Goal: Information Seeking & Learning: Find specific fact

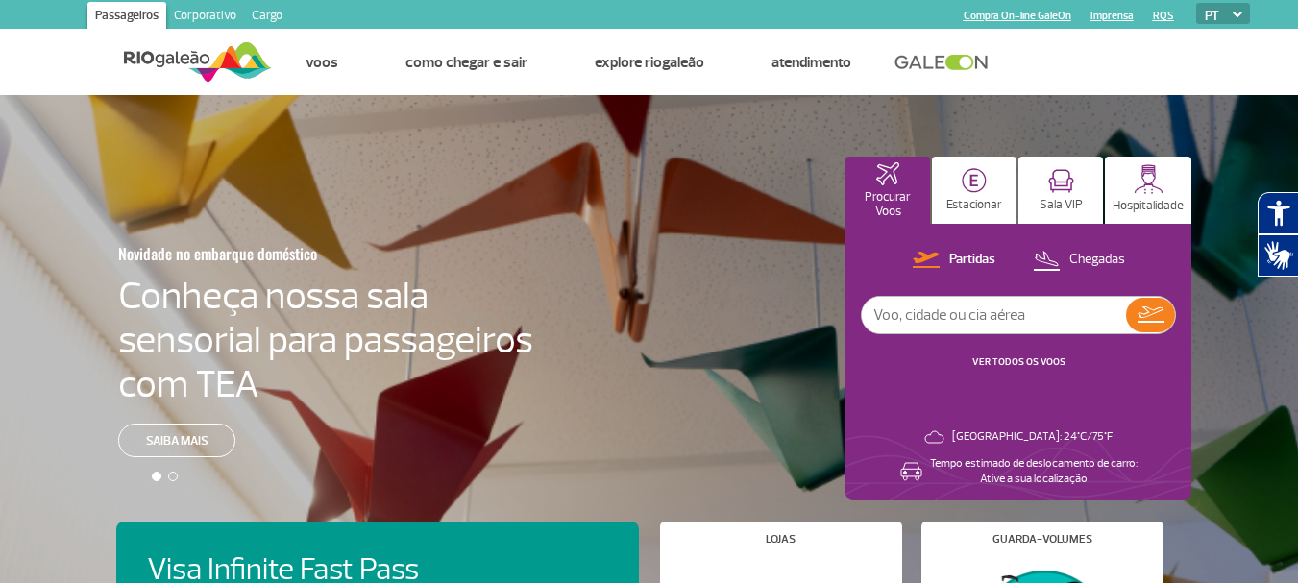
click at [212, 13] on link "Corporativo" at bounding box center [205, 17] width 78 height 31
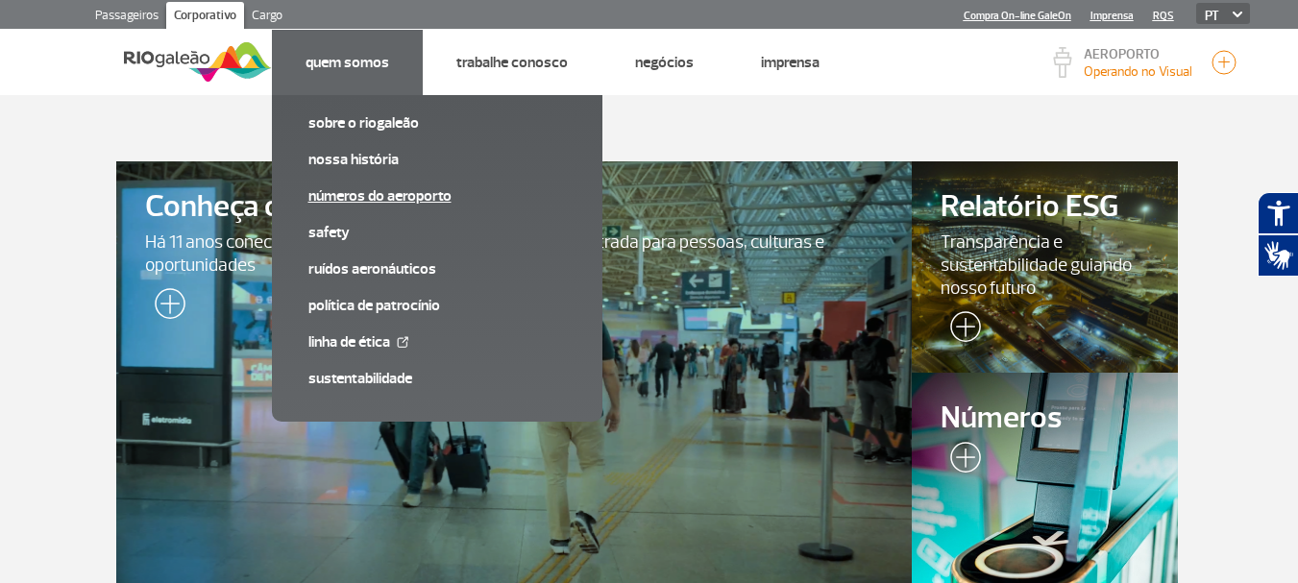
click at [356, 194] on link "Números do Aeroporto" at bounding box center [437, 195] width 258 height 21
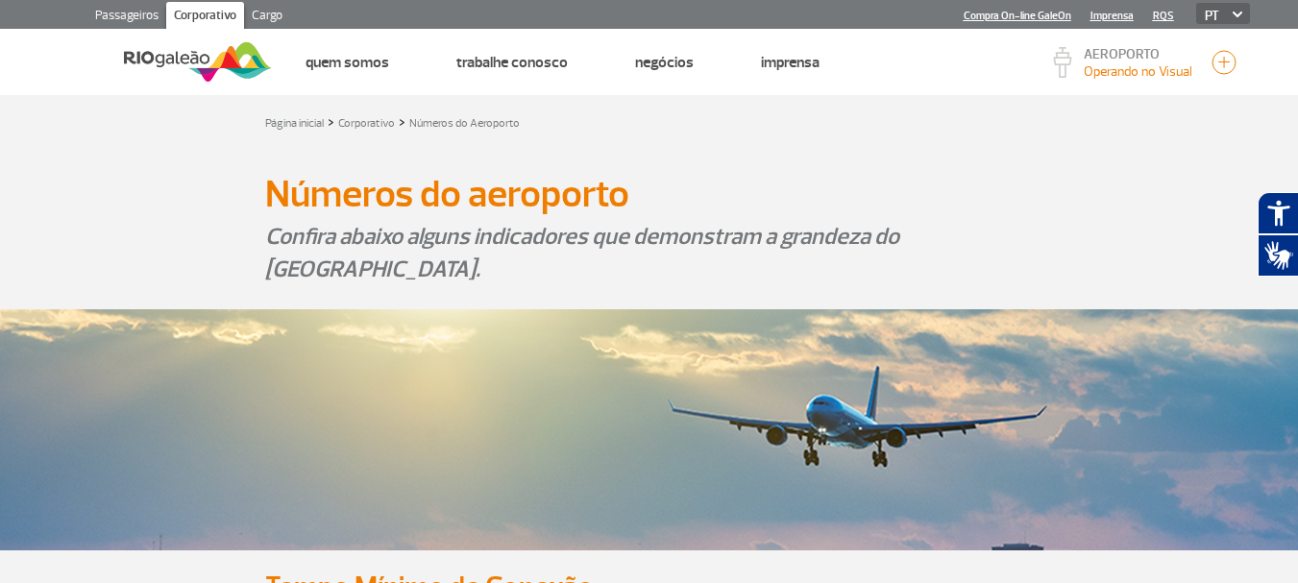
click at [868, 287] on div "Confira abaixo alguns indicadores que demonstram a grandeza do [GEOGRAPHIC_DATA…" at bounding box center [649, 255] width 1067 height 70
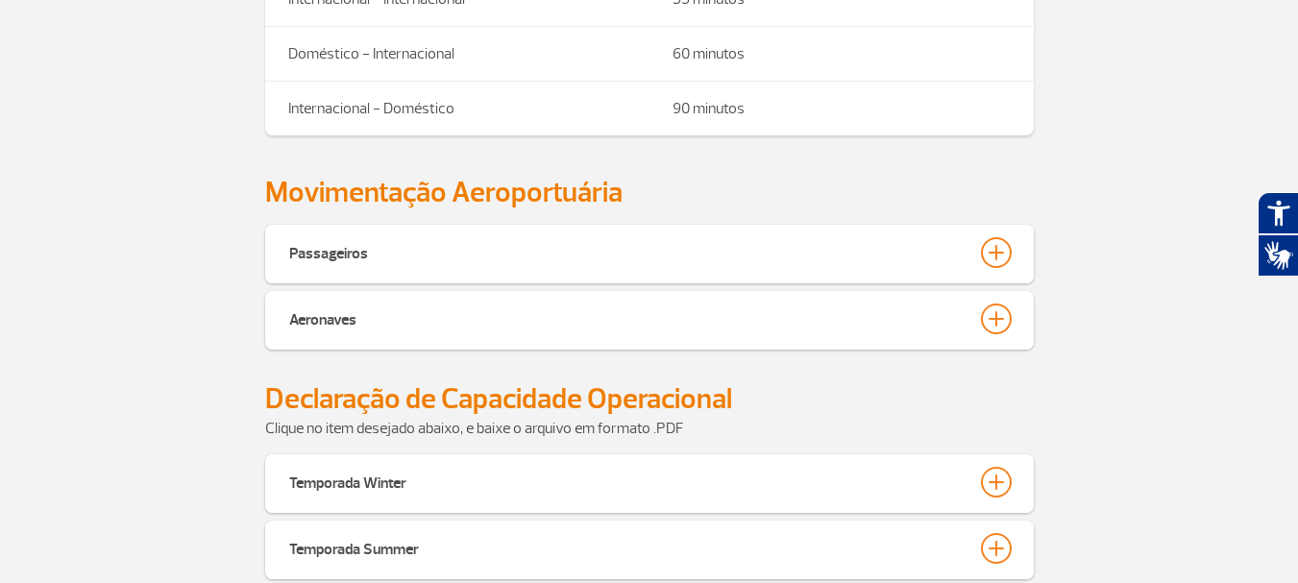
scroll to position [818, 0]
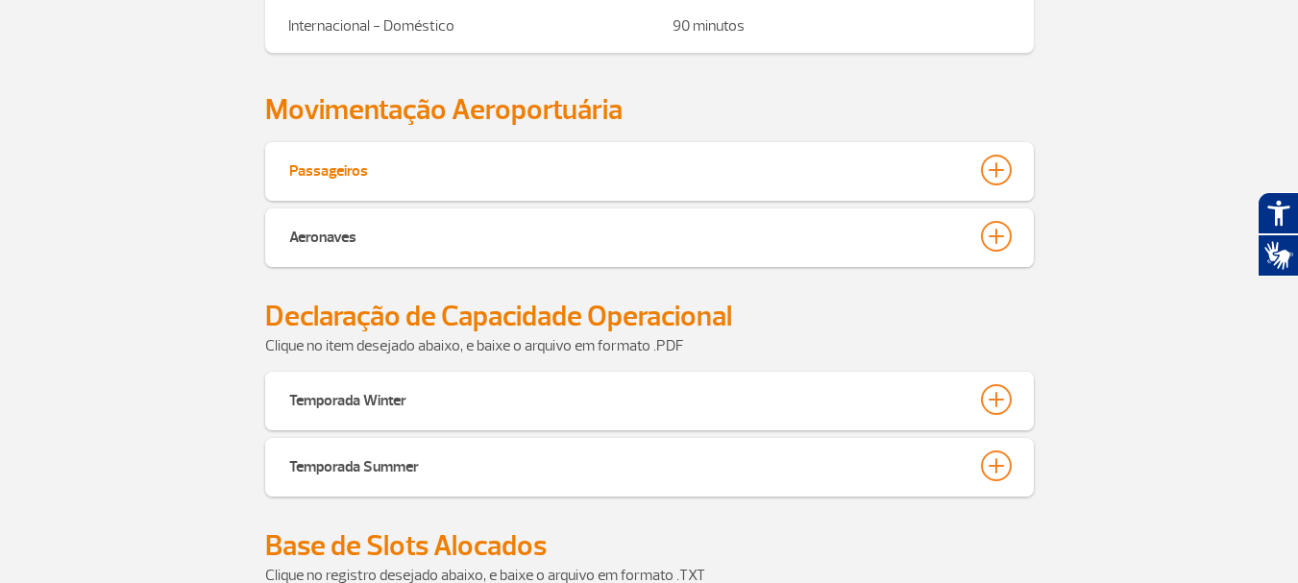
click at [920, 184] on button "Passageiros" at bounding box center [649, 170] width 723 height 33
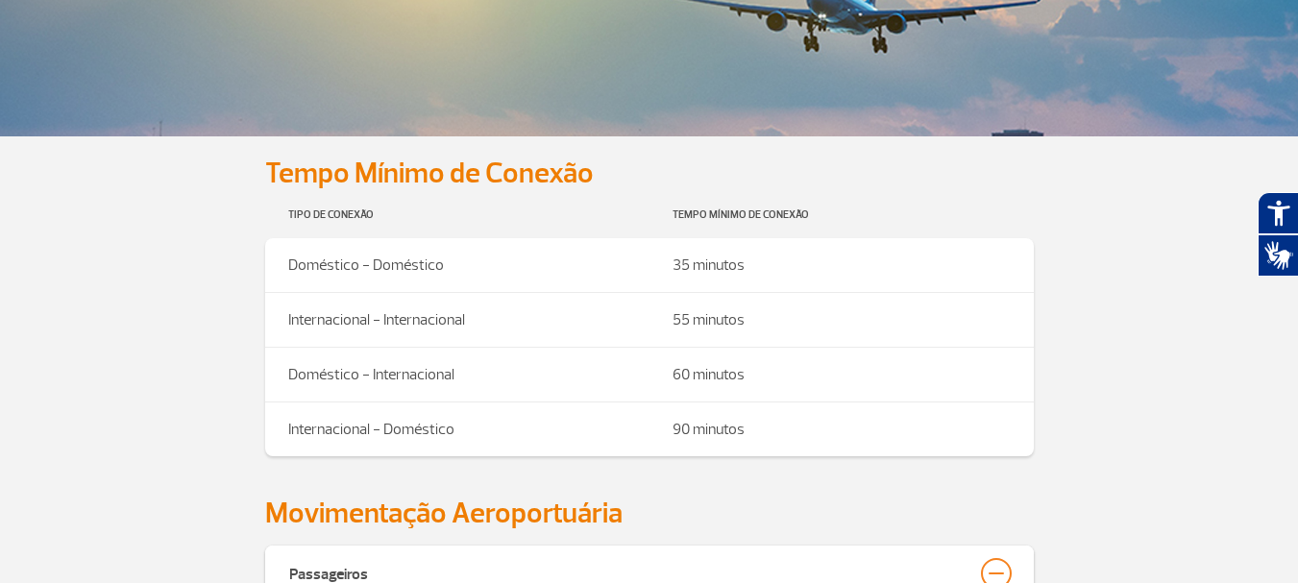
scroll to position [0, 0]
